Goal: Transaction & Acquisition: Purchase product/service

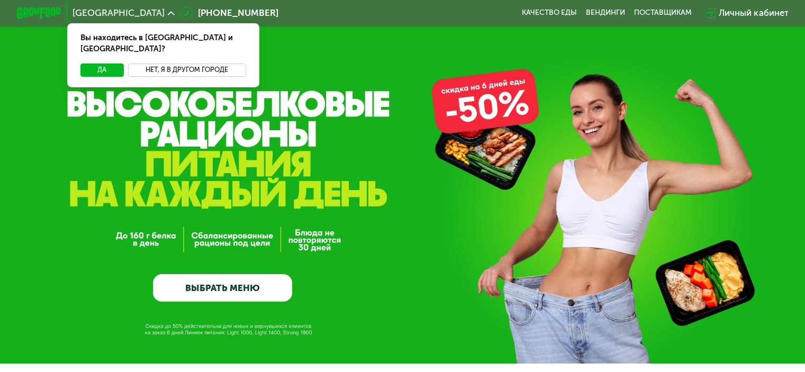
click at [188, 64] on button "Нет, я в другом городе" at bounding box center [187, 70] width 118 height 13
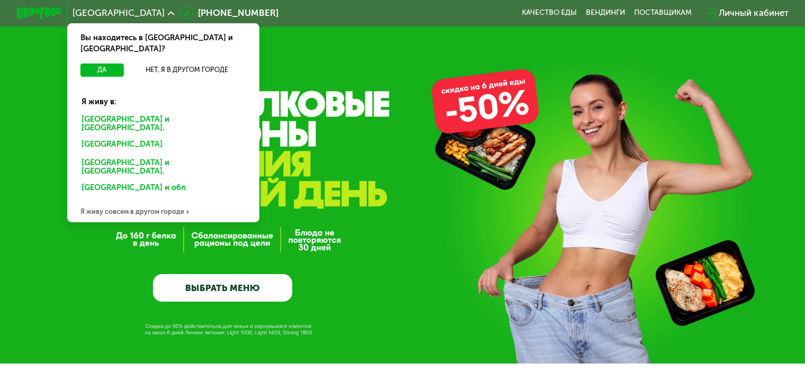
click at [163, 200] on div "Я живу совсем в другом городе" at bounding box center [163, 211] width 192 height 22
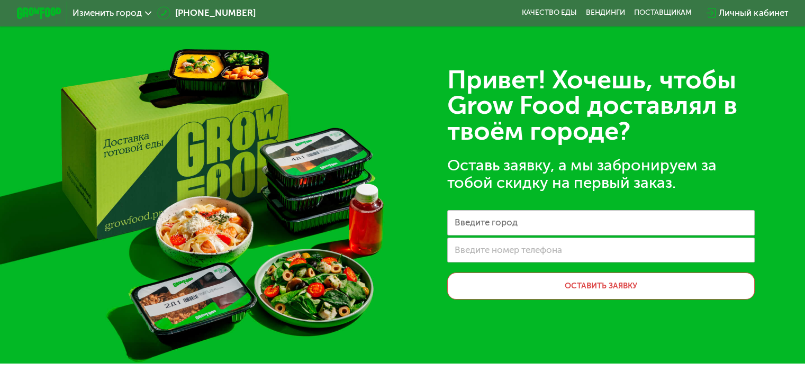
click at [505, 224] on label "Введите город" at bounding box center [486, 223] width 63 height 6
click at [505, 224] on input "Введите город" at bounding box center [601, 222] width 308 height 25
type input "********"
click at [145, 12] on icon at bounding box center [148, 13] width 7 height 7
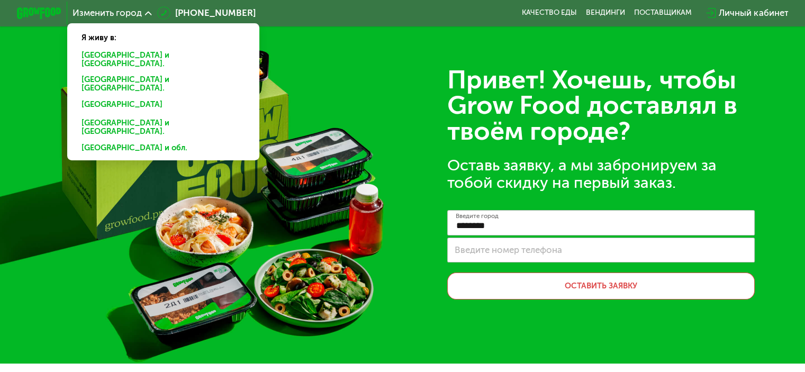
click at [141, 53] on div "Санкт-Петербурге и обл." at bounding box center [163, 59] width 179 height 23
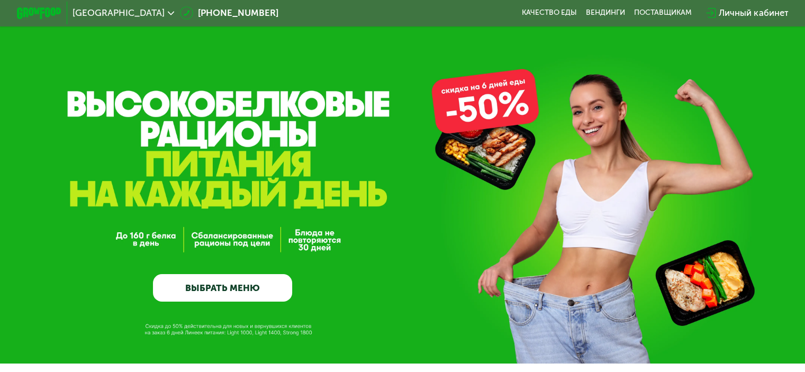
click at [224, 292] on link "ВЫБРАТЬ МЕНЮ" at bounding box center [222, 288] width 139 height 28
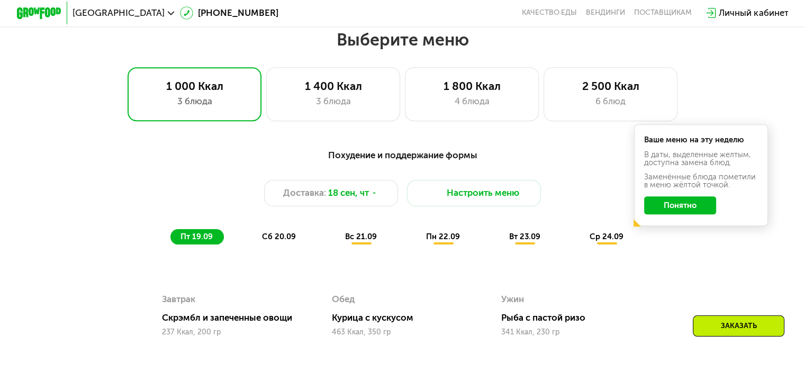
scroll to position [712, 0]
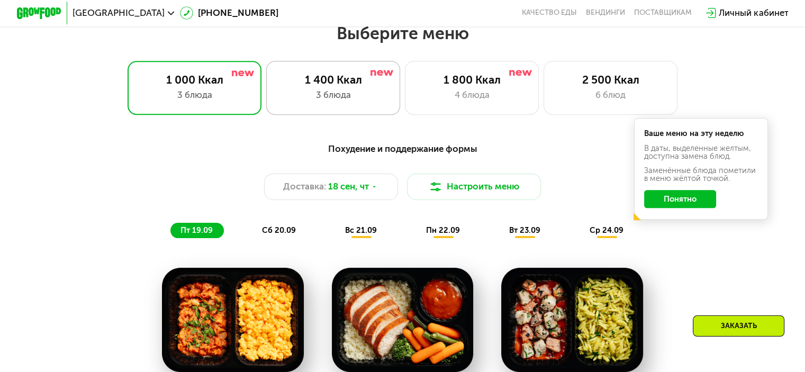
click at [325, 91] on div "1 400 Ккал 3 блюда" at bounding box center [333, 87] width 134 height 53
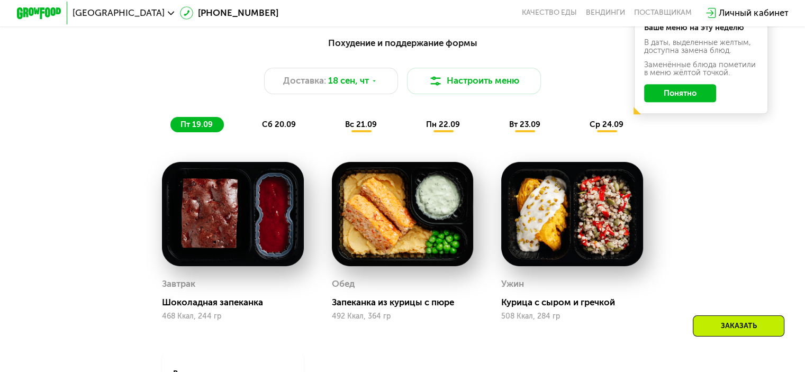
scroll to position [765, 0]
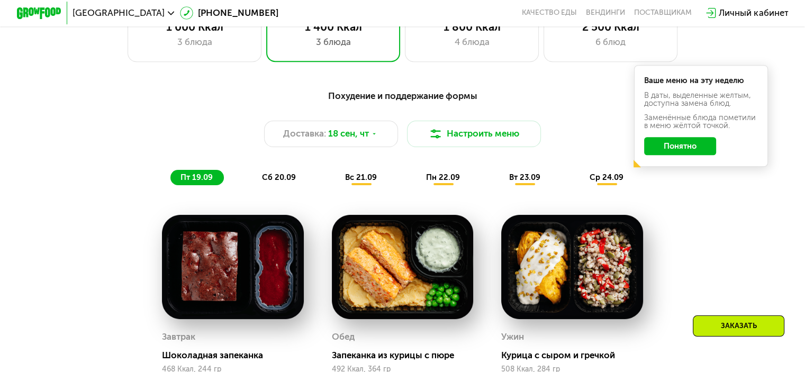
click at [280, 182] on span "сб 20.09" at bounding box center [279, 178] width 34 height 10
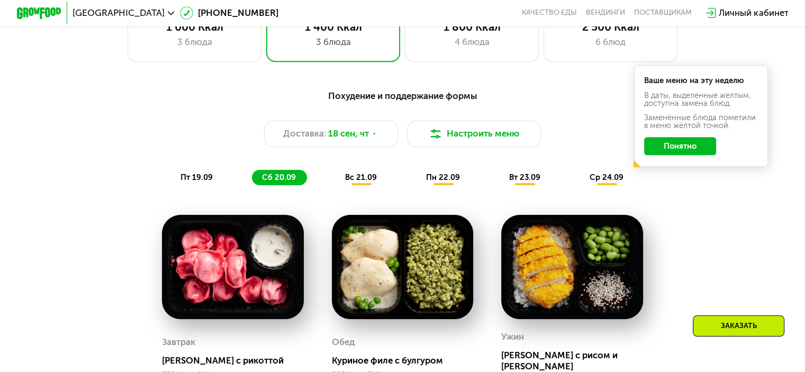
click at [348, 182] on span "вс 21.09" at bounding box center [361, 178] width 32 height 10
